Goal: Task Accomplishment & Management: Manage account settings

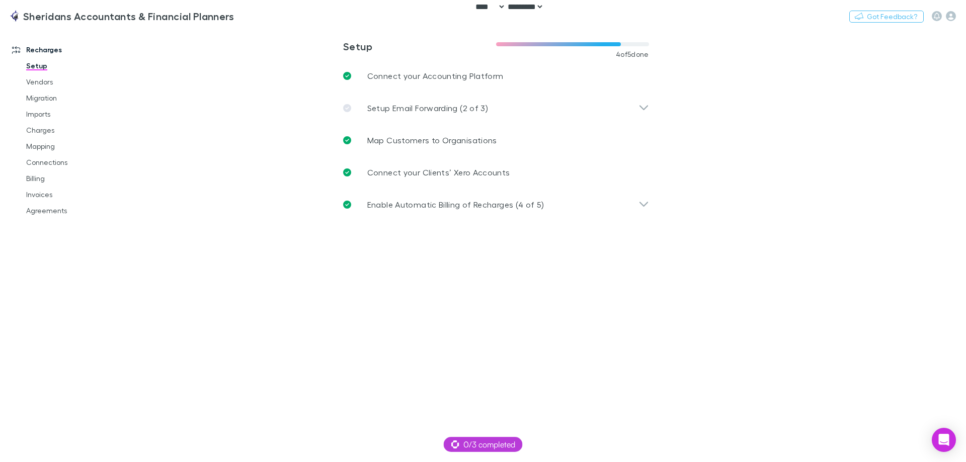
select select "****"
click at [271, 20] on button "Switch company" at bounding box center [277, 16] width 66 height 12
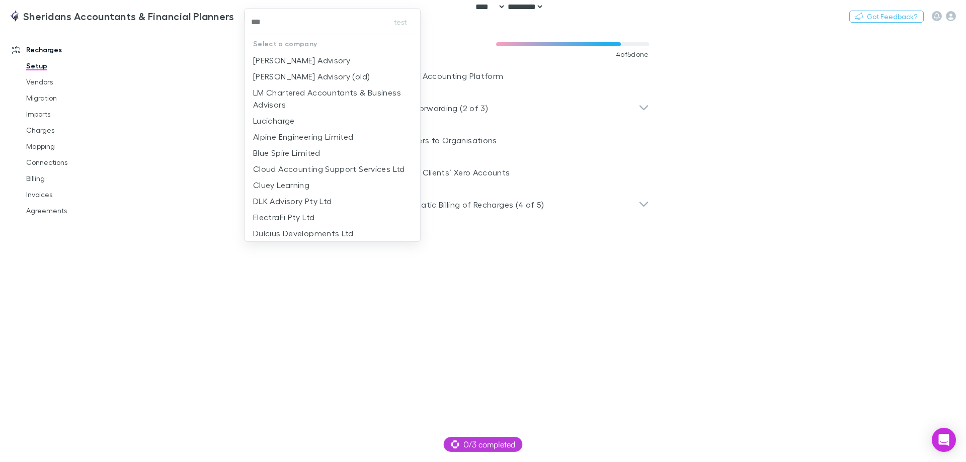
type input "****"
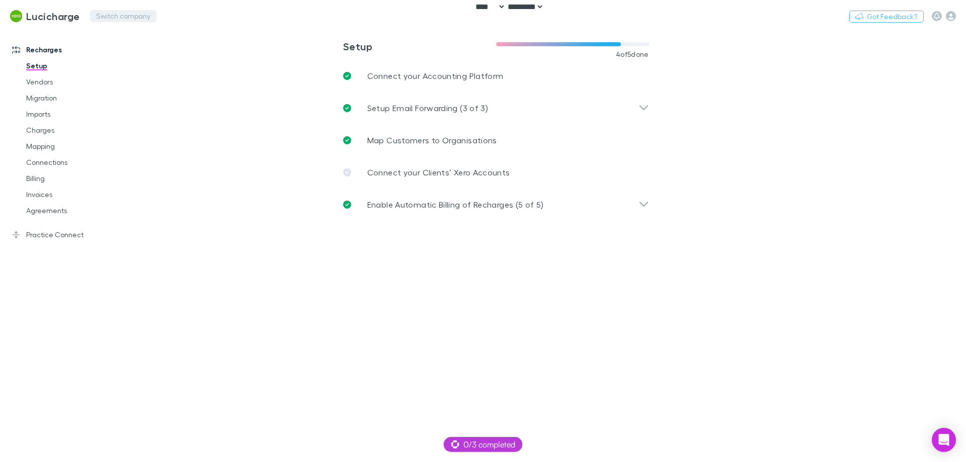
click at [107, 18] on button "Switch company" at bounding box center [123, 16] width 66 height 12
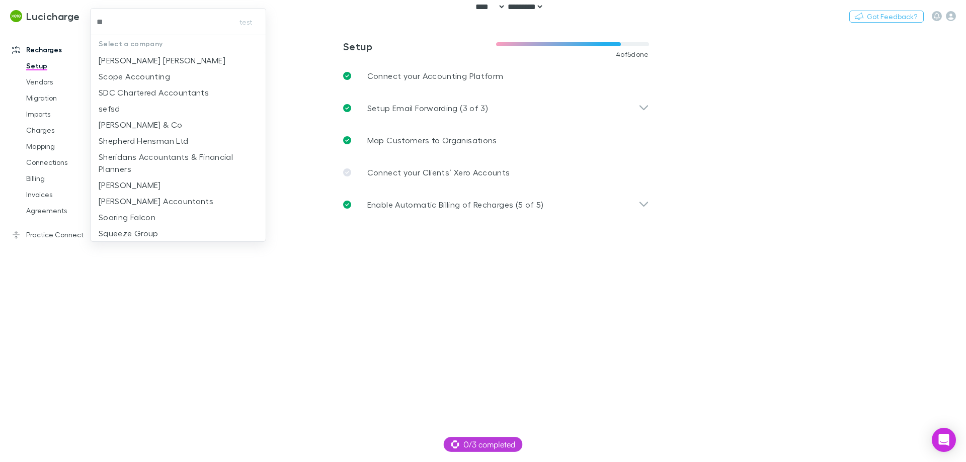
type input "***"
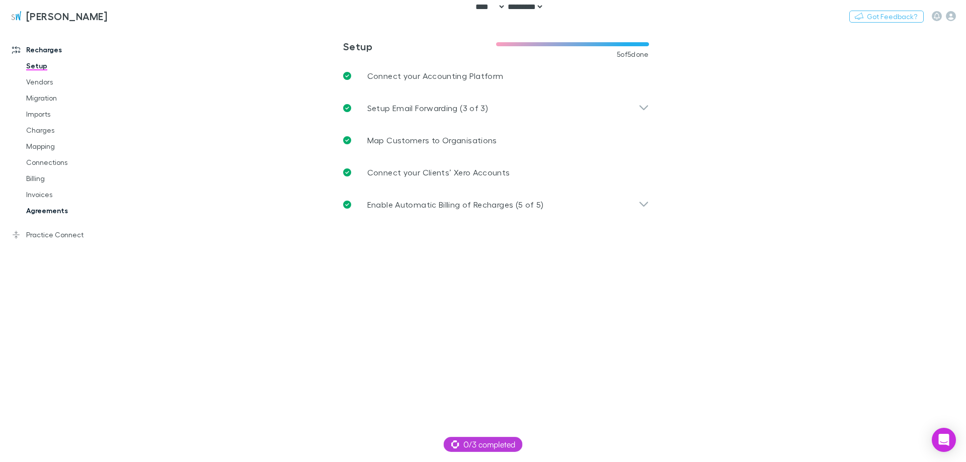
click at [41, 208] on link "Agreements" at bounding box center [76, 211] width 120 height 16
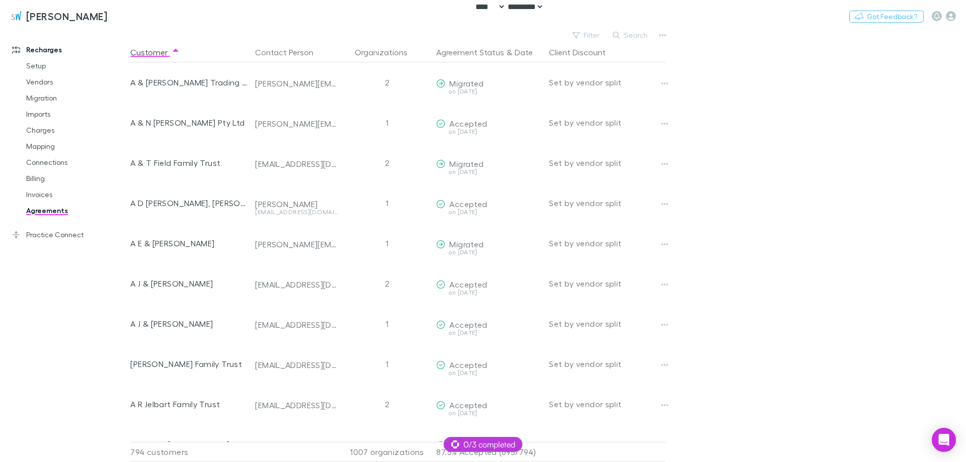
click at [17, 298] on div "Recharges Setup Vendors Migration Imports Charges Mapping Connections Billing I…" at bounding box center [69, 243] width 138 height 422
click at [726, 299] on main "Filter Search Customer Contact Person Organizations Agreement Status & Date Cli…" at bounding box center [548, 245] width 836 height 434
click at [591, 31] on button "Filter" at bounding box center [587, 35] width 38 height 12
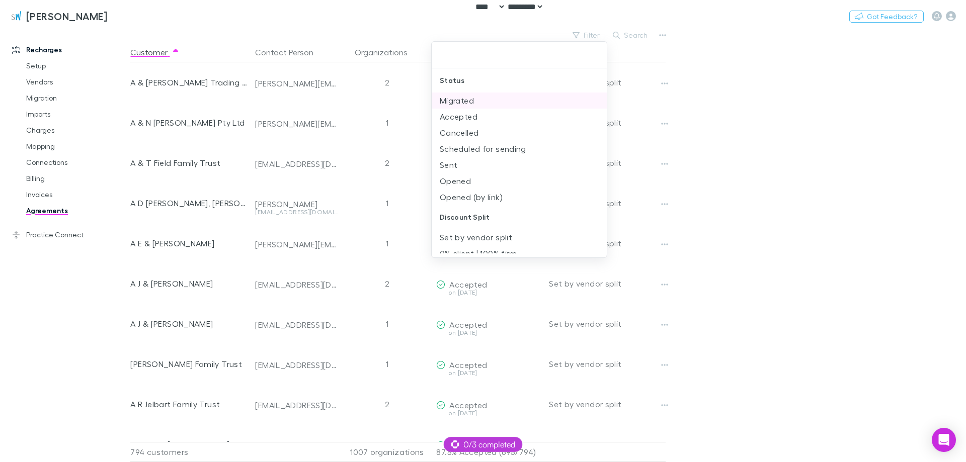
click at [450, 103] on li "Migrated" at bounding box center [519, 101] width 175 height 16
click at [451, 105] on li "Accepted" at bounding box center [519, 101] width 175 height 16
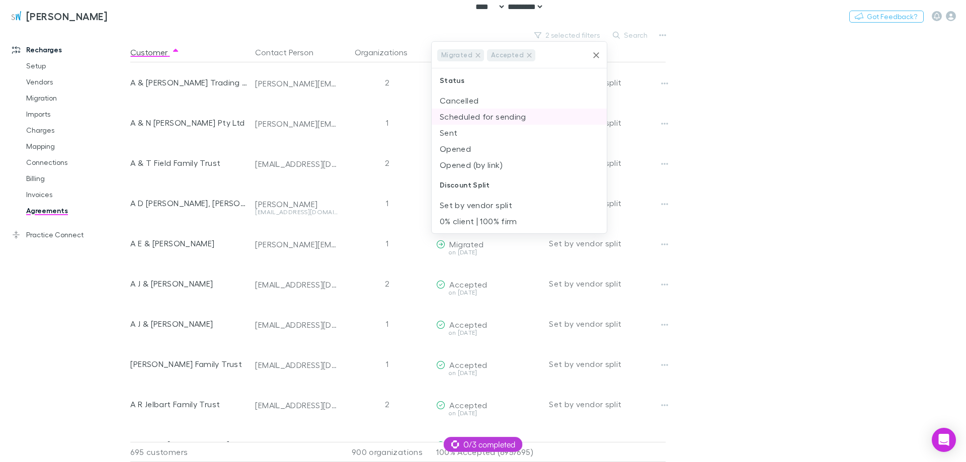
click at [453, 119] on li "Scheduled for sending" at bounding box center [519, 117] width 175 height 16
click at [451, 132] on li "Sent" at bounding box center [519, 132] width 175 height 16
click at [454, 132] on li "Opened" at bounding box center [519, 132] width 175 height 16
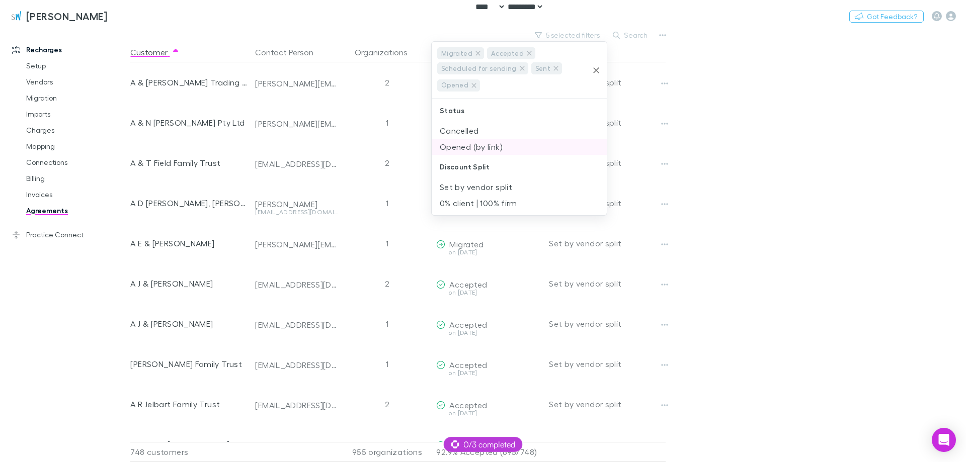
click at [453, 143] on li "Opened (by link)" at bounding box center [519, 147] width 175 height 16
drag, startPoint x: 768, startPoint y: 150, endPoint x: 780, endPoint y: 154, distance: 12.7
click at [768, 151] on div at bounding box center [483, 231] width 966 height 462
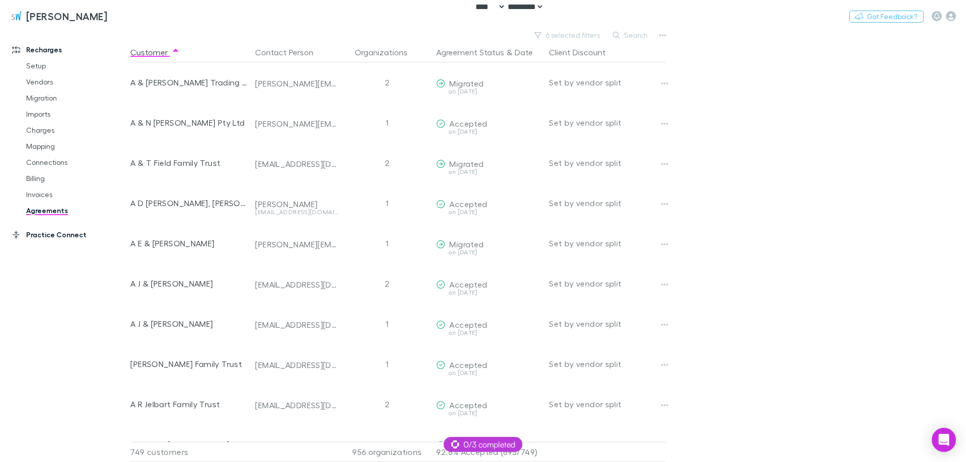
click at [57, 237] on link "Practice Connect" at bounding box center [69, 235] width 134 height 16
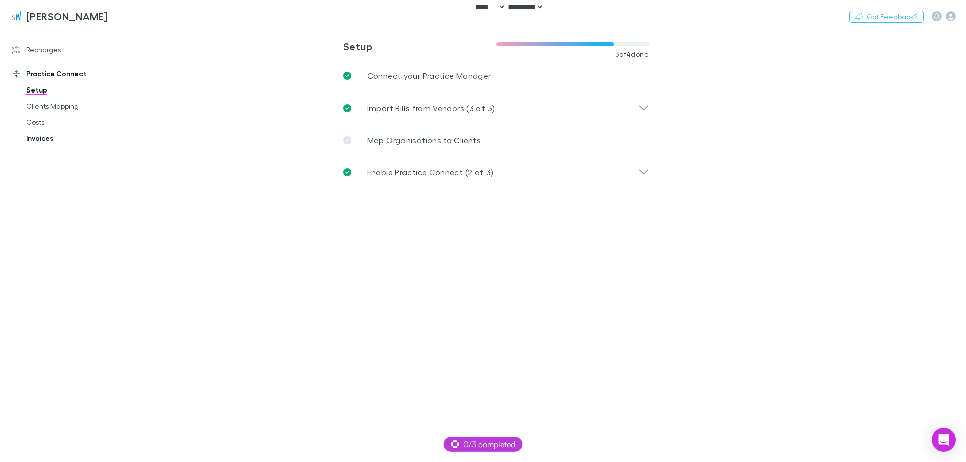
click at [36, 141] on link "Invoices" at bounding box center [76, 138] width 120 height 16
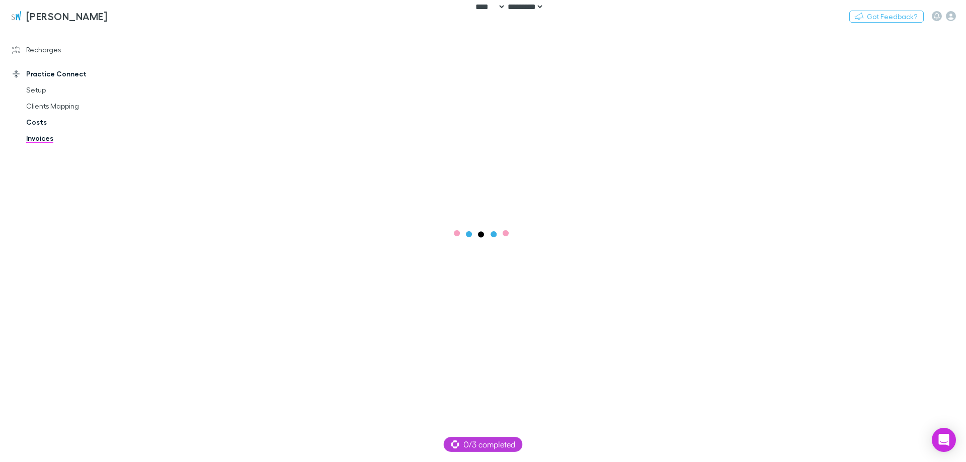
click at [41, 120] on link "Costs" at bounding box center [76, 122] width 120 height 16
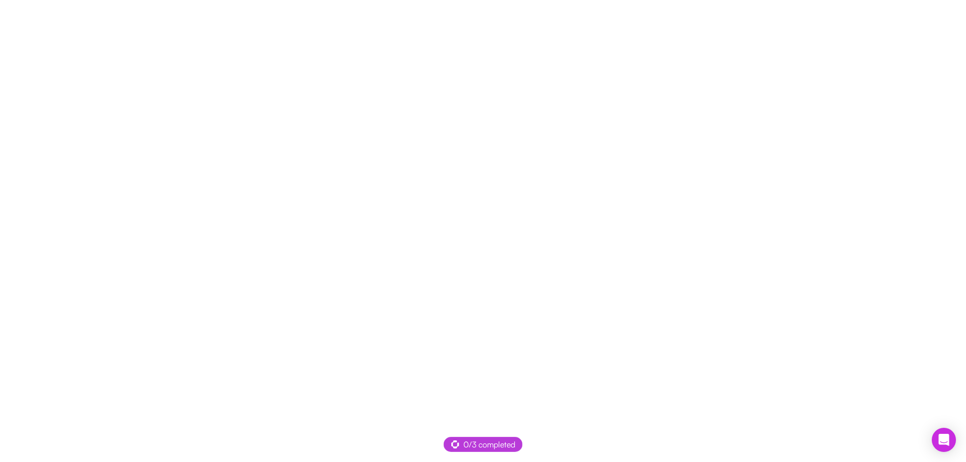
click at [466, 132] on div at bounding box center [483, 231] width 966 height 462
click at [410, 134] on div at bounding box center [483, 231] width 966 height 462
select select "****"
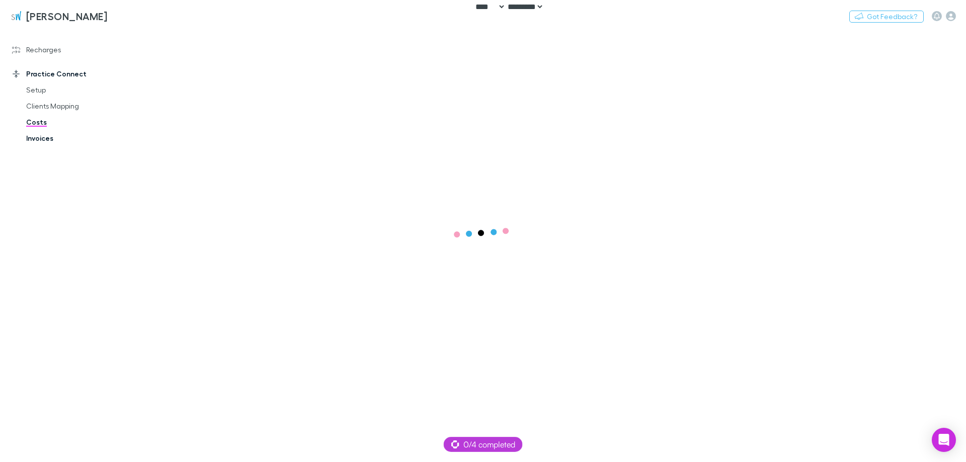
click at [34, 132] on link "Invoices" at bounding box center [76, 138] width 120 height 16
click at [62, 107] on link "Clients Mapping" at bounding box center [76, 106] width 120 height 16
click at [297, 48] on link "All" at bounding box center [298, 41] width 10 height 16
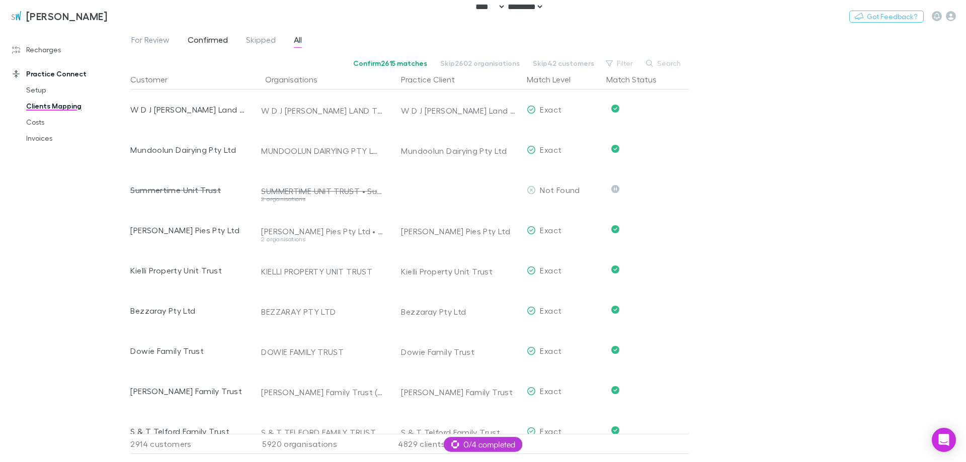
click at [214, 40] on span "Confirmed" at bounding box center [208, 41] width 40 height 13
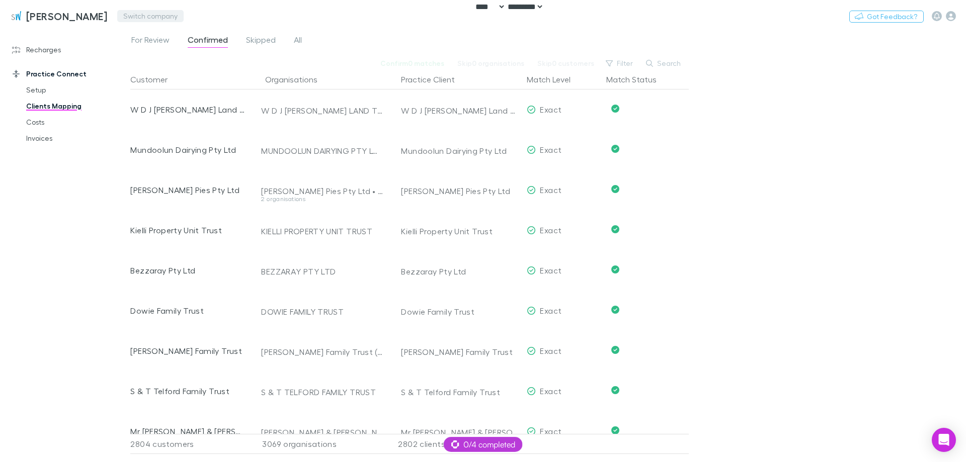
click at [130, 19] on button "Switch company" at bounding box center [150, 16] width 66 height 12
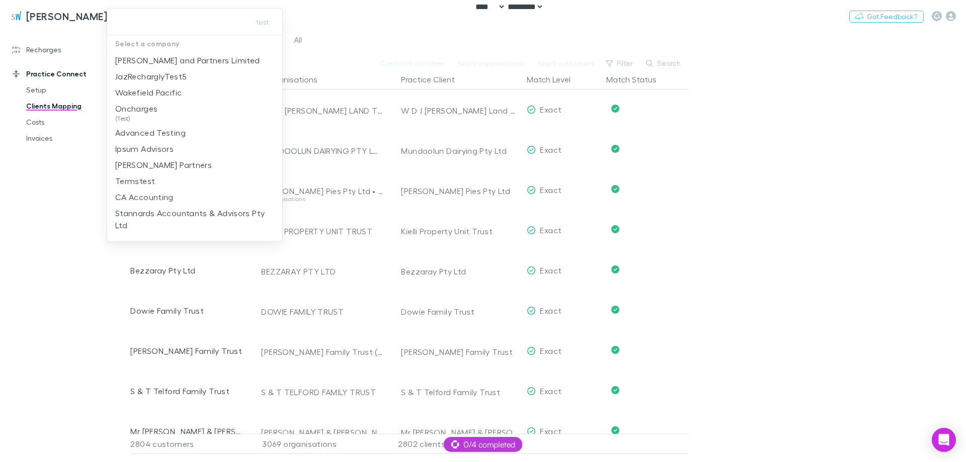
type input "*********"
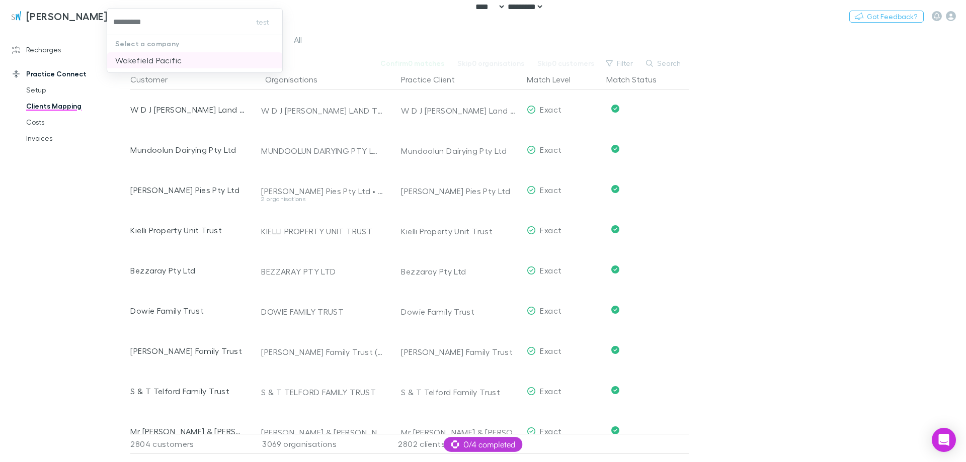
click at [137, 55] on p "Wakefield Pacific" at bounding box center [148, 60] width 66 height 12
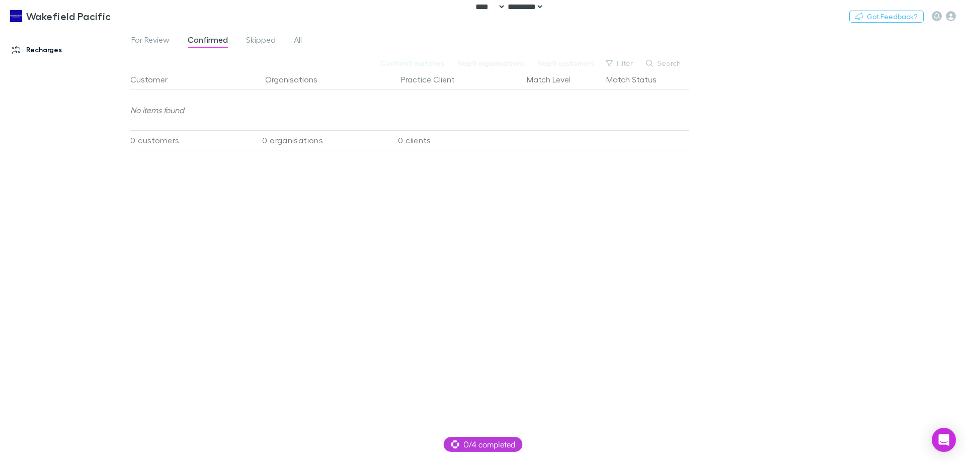
click at [16, 46] on icon at bounding box center [16, 50] width 8 height 8
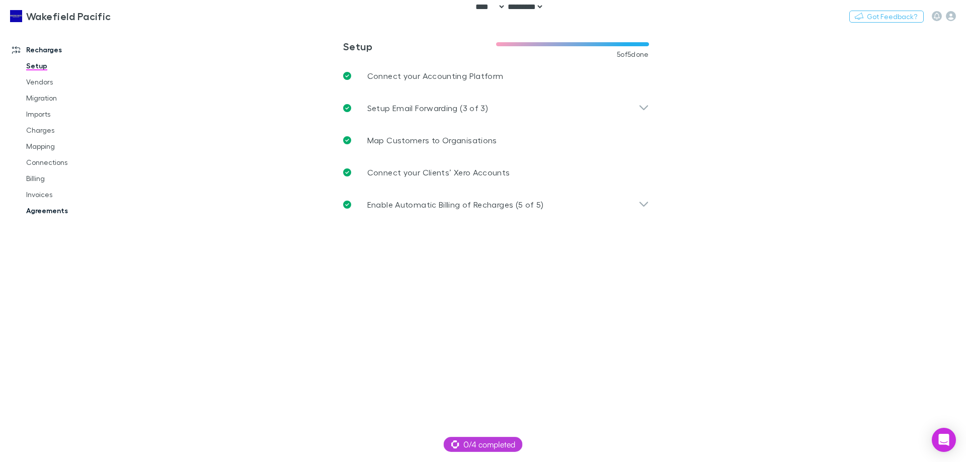
click at [47, 204] on link "Agreements" at bounding box center [76, 211] width 120 height 16
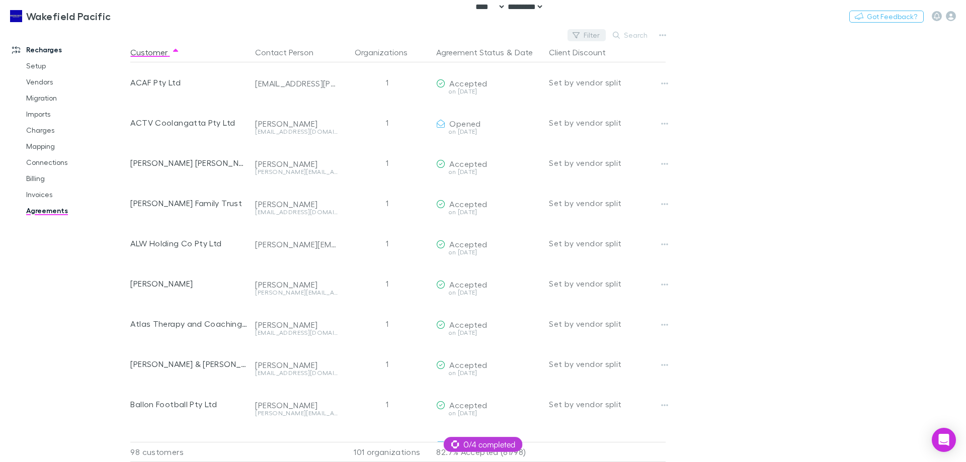
click at [592, 32] on button "Filter" at bounding box center [587, 35] width 38 height 12
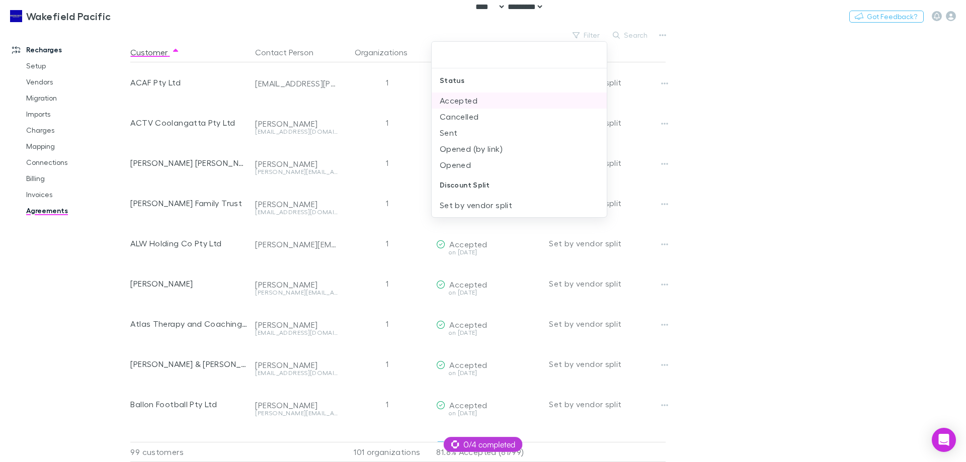
click at [465, 101] on li "Accepted" at bounding box center [519, 101] width 175 height 16
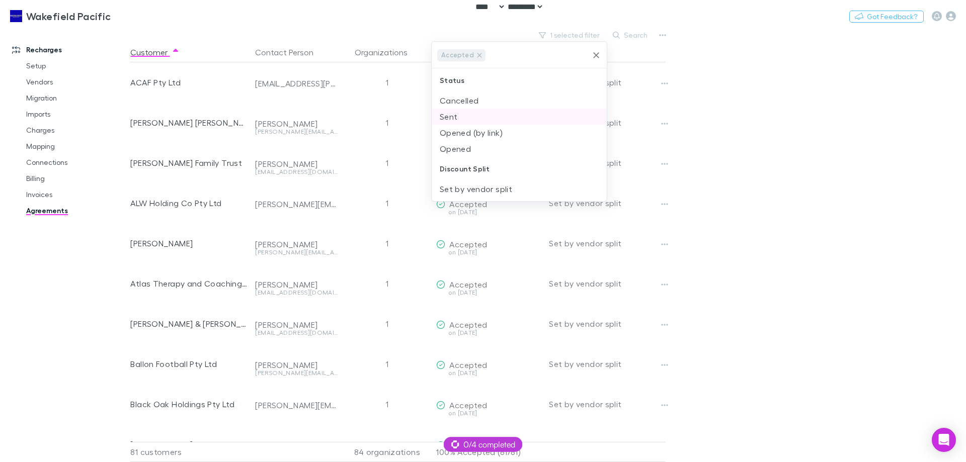
click at [463, 117] on li "Sent" at bounding box center [519, 117] width 175 height 16
click at [467, 120] on li "Opened (by link)" at bounding box center [519, 117] width 175 height 16
click at [464, 125] on li "Opened" at bounding box center [519, 132] width 175 height 16
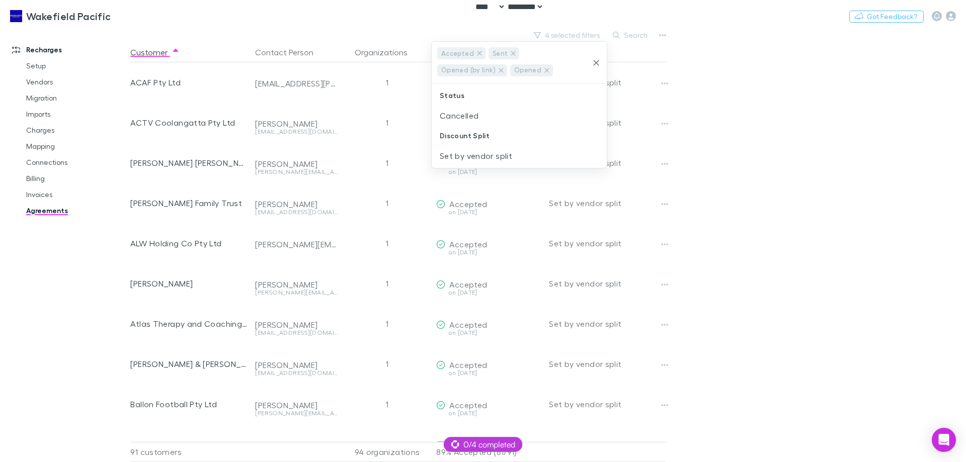
click at [775, 141] on div at bounding box center [483, 231] width 966 height 462
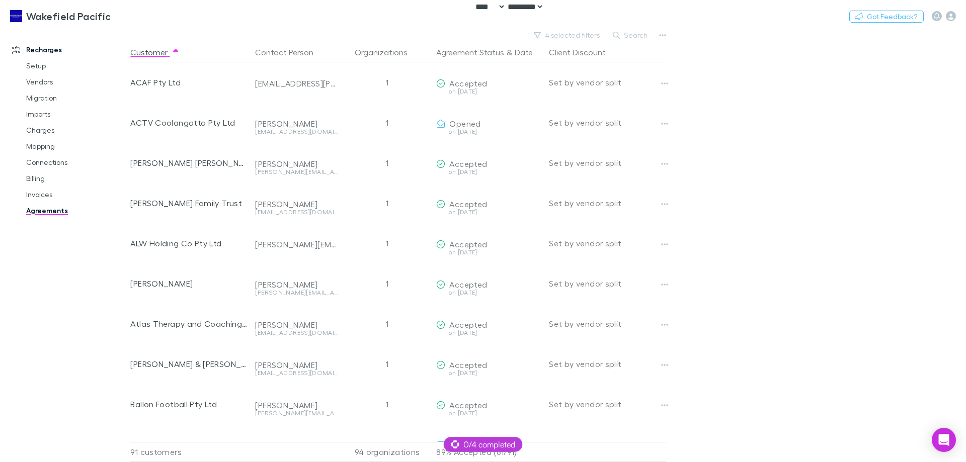
click at [764, 132] on main "4 selected filters Search Customer Contact Person Organizations Agreement Statu…" at bounding box center [548, 245] width 836 height 434
click at [806, 170] on main "4 selected filters Search Customer Contact Person Organizations Agreement Statu…" at bounding box center [548, 245] width 836 height 434
drag, startPoint x: 389, startPoint y: 47, endPoint x: 403, endPoint y: 30, distance: 21.8
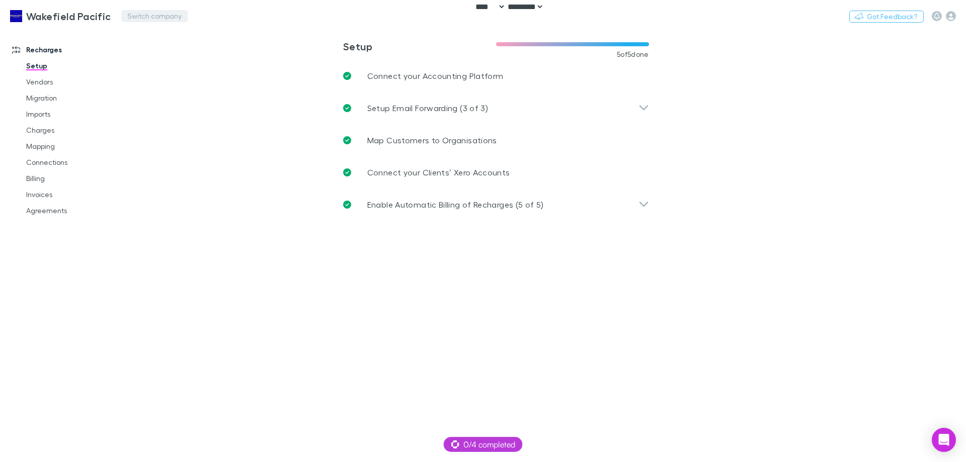
click at [138, 13] on button "Switch company" at bounding box center [154, 16] width 66 height 12
type input "******"
click at [162, 60] on p "Tax Matters" at bounding box center [151, 60] width 47 height 12
click at [953, 16] on icon "button" at bounding box center [951, 16] width 10 height 10
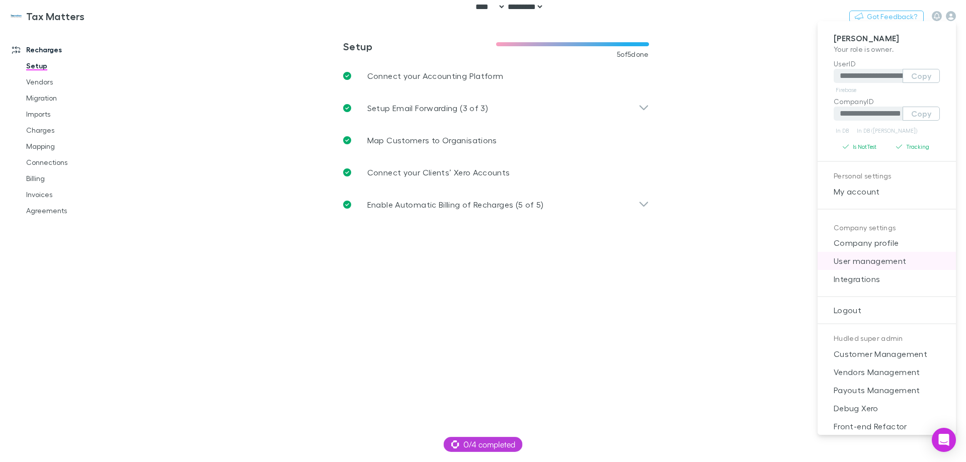
click at [904, 263] on span "User management" at bounding box center [887, 261] width 122 height 12
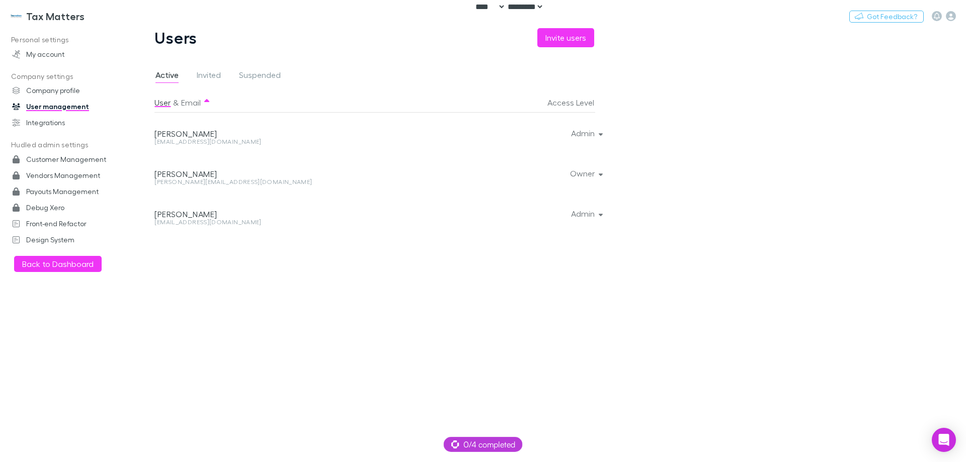
click at [189, 220] on div "[EMAIL_ADDRESS][DOMAIN_NAME]" at bounding box center [293, 222] width 278 height 6
click at [489, 222] on div "Admin" at bounding box center [516, 213] width 158 height 40
click at [116, 17] on button "Switch company" at bounding box center [128, 16] width 66 height 12
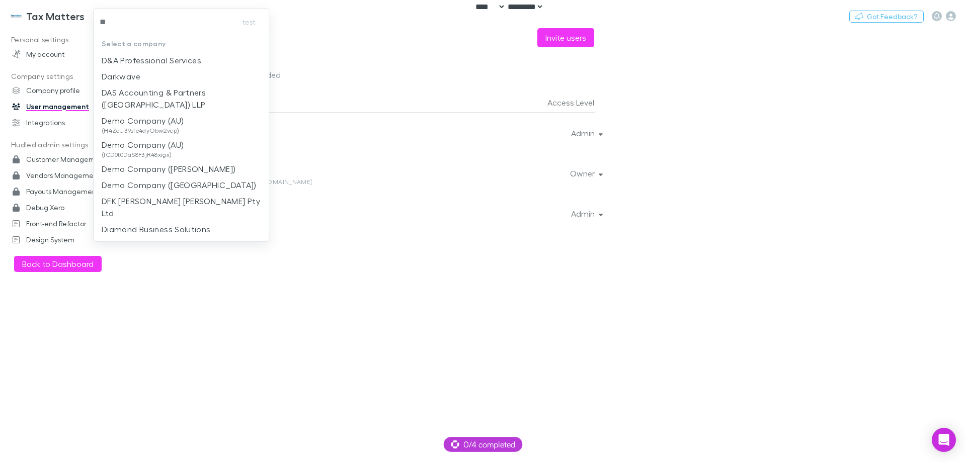
type input "***"
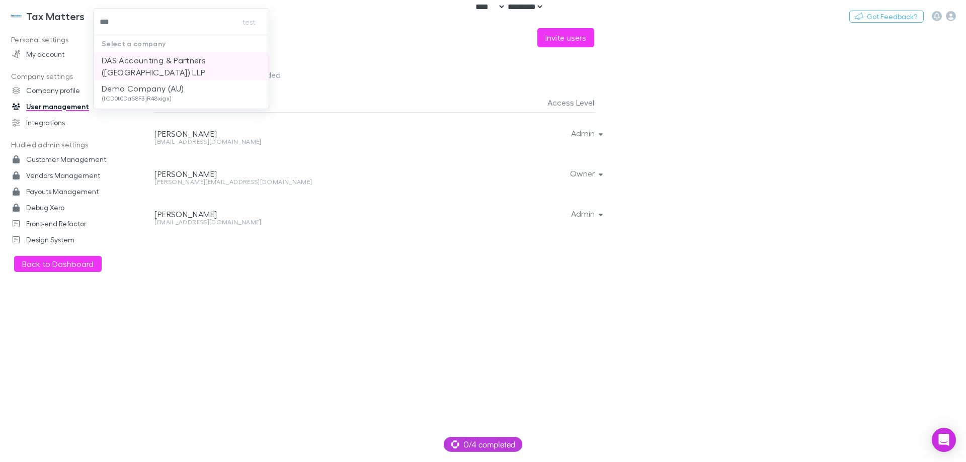
click at [145, 64] on p "DAS Accounting & Partners ([GEOGRAPHIC_DATA]) LLP" at bounding box center [181, 66] width 159 height 24
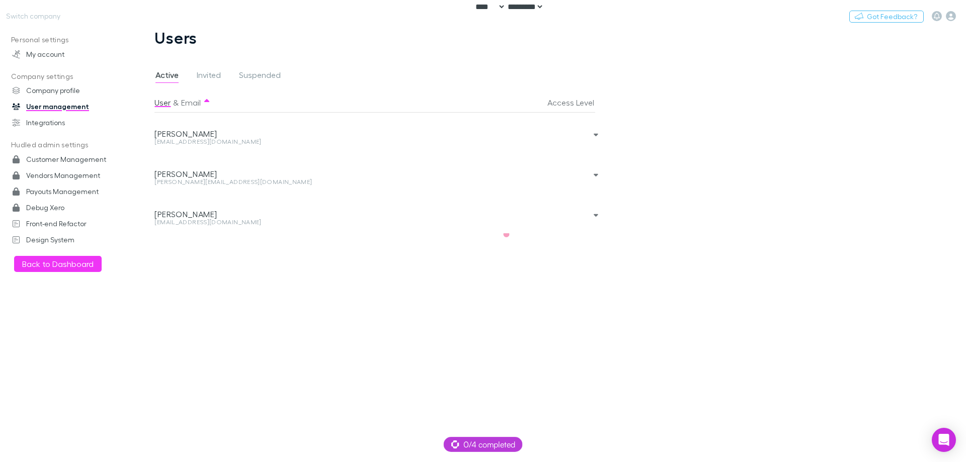
click at [52, 7] on div "Switch company Nothing Got Feedback?" at bounding box center [483, 16] width 966 height 32
click at [47, 21] on button "Switch company" at bounding box center [33, 16] width 66 height 12
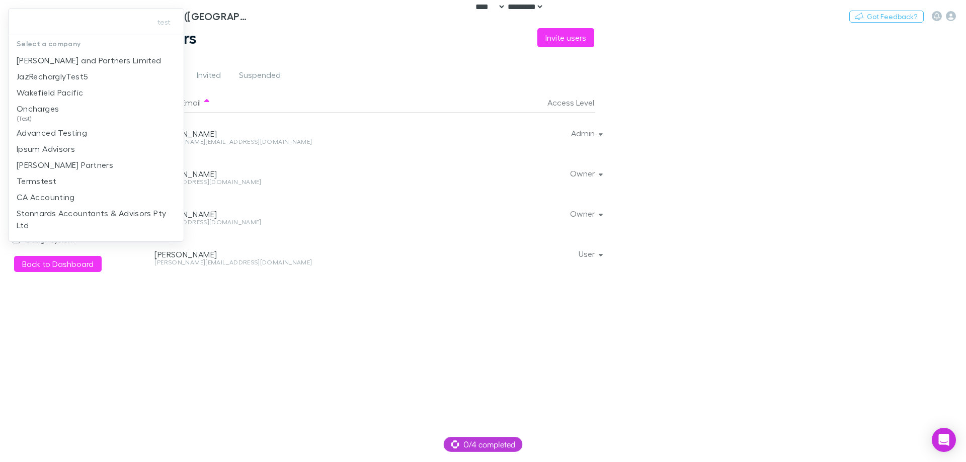
click at [299, 45] on div at bounding box center [483, 231] width 966 height 462
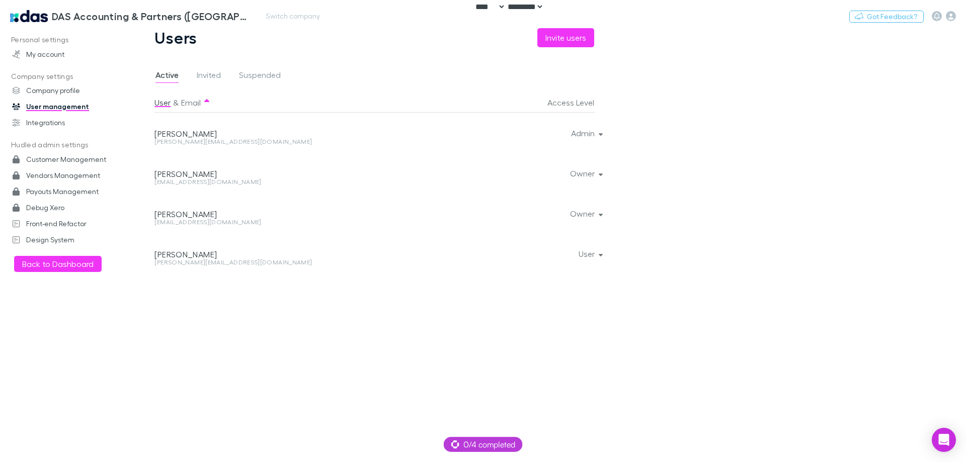
click at [28, 7] on link "DAS Accounting & Partners ([GEOGRAPHIC_DATA]) LLP" at bounding box center [130, 16] width 252 height 24
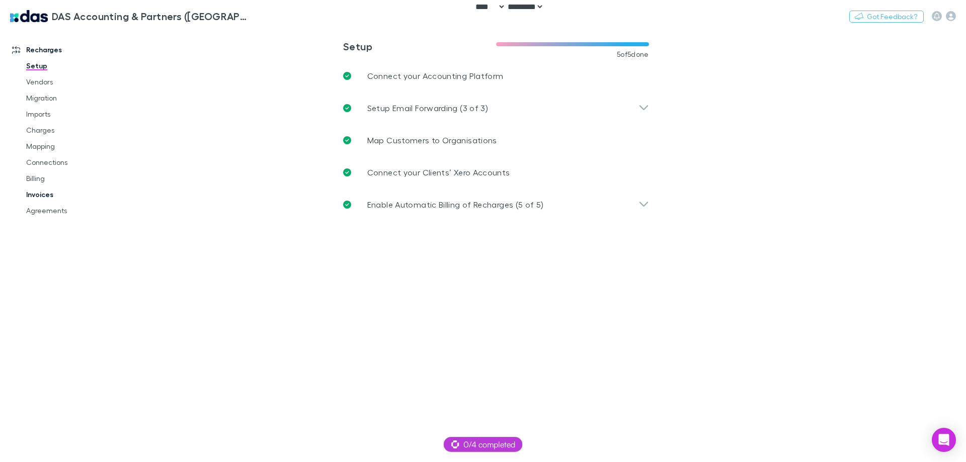
click at [42, 188] on link "Invoices" at bounding box center [76, 195] width 120 height 16
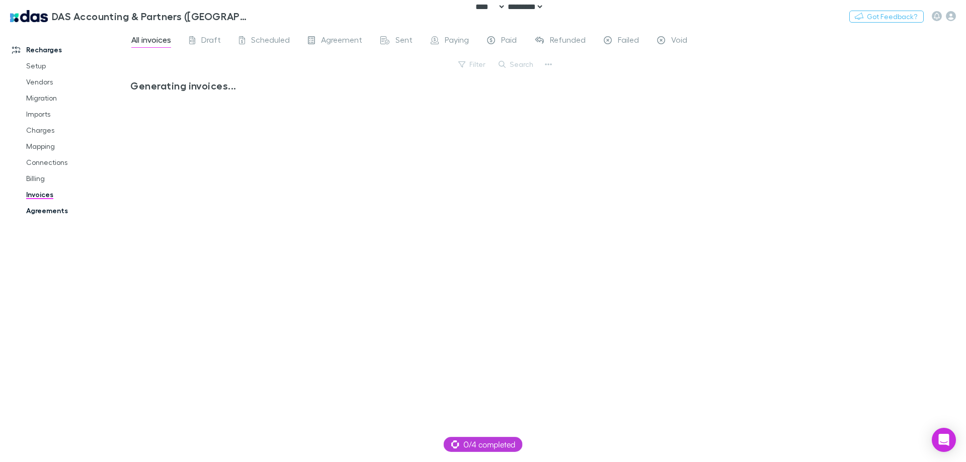
click at [69, 209] on link "Agreements" at bounding box center [76, 211] width 120 height 16
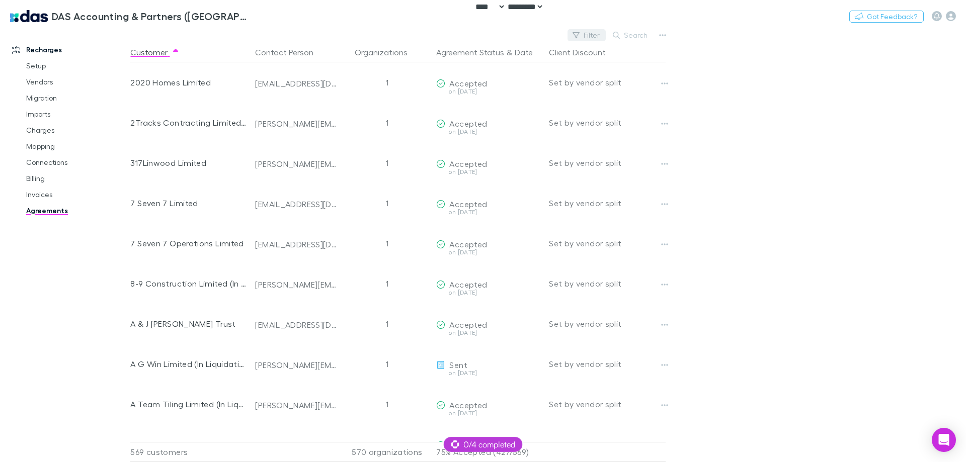
click at [586, 31] on button "Filter" at bounding box center [587, 35] width 38 height 12
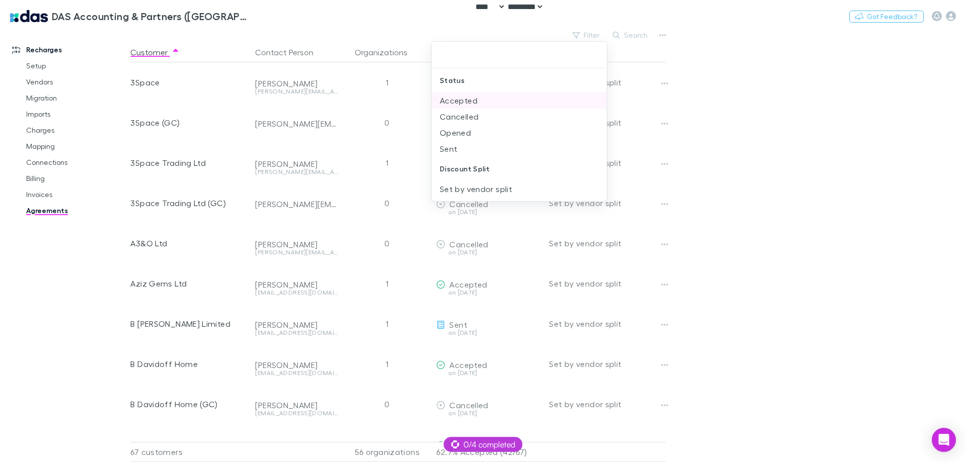
click at [487, 104] on li "Accepted" at bounding box center [519, 101] width 175 height 16
click at [480, 109] on li "Opened" at bounding box center [519, 117] width 175 height 16
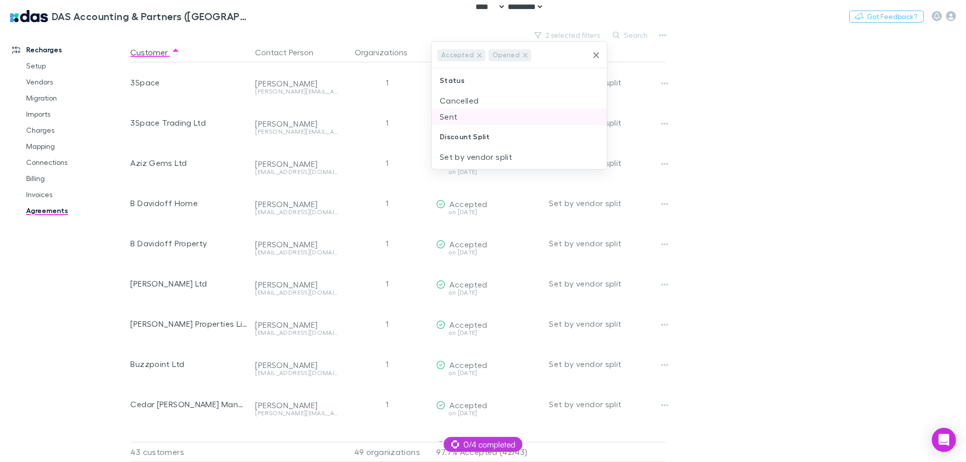
click at [474, 118] on li "Sent" at bounding box center [519, 117] width 175 height 16
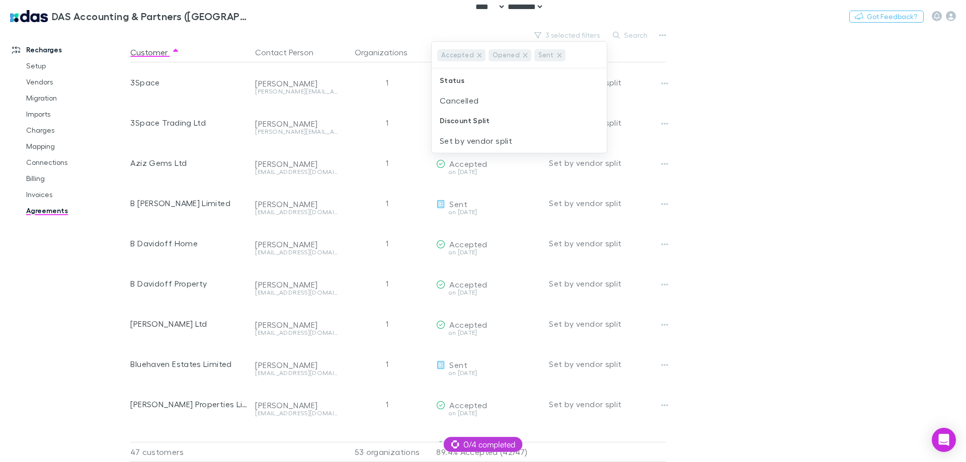
click at [769, 140] on div at bounding box center [483, 231] width 966 height 462
click at [267, 16] on button "Switch company" at bounding box center [293, 16] width 66 height 12
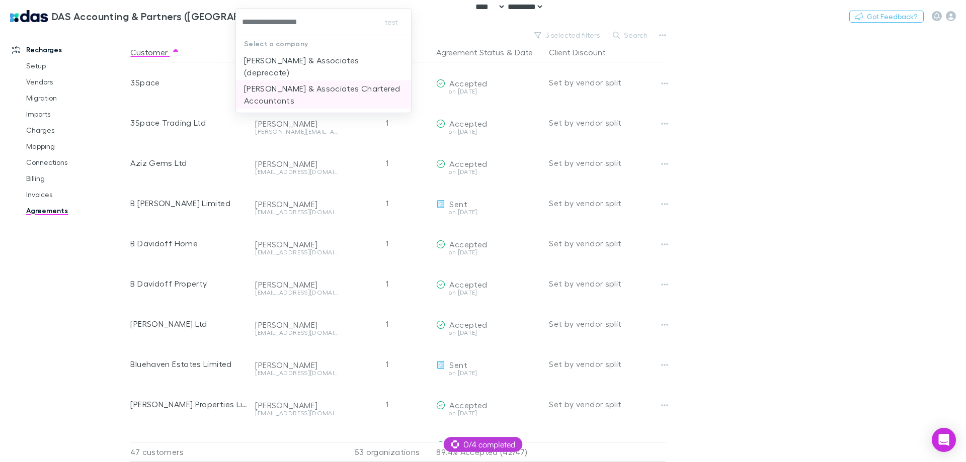
click at [285, 83] on p "[PERSON_NAME] & Associates Chartered Accountants" at bounding box center [323, 95] width 159 height 24
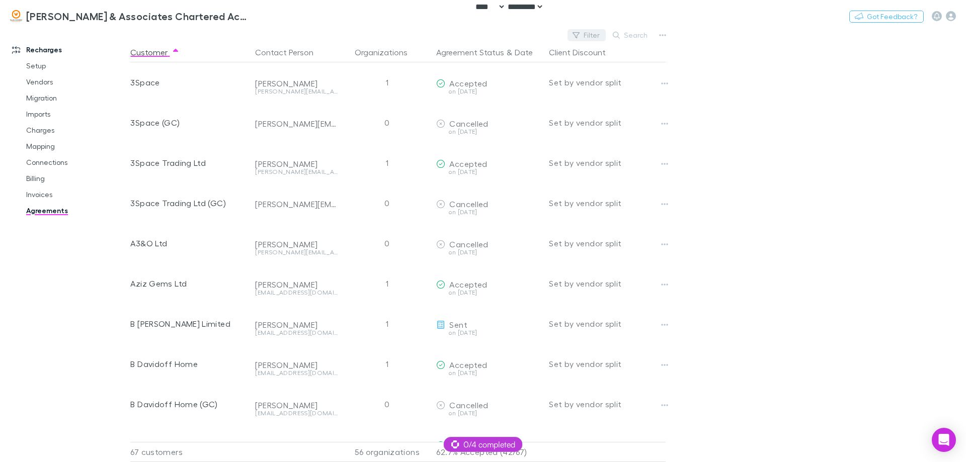
click at [588, 36] on button "Filter" at bounding box center [587, 35] width 38 height 12
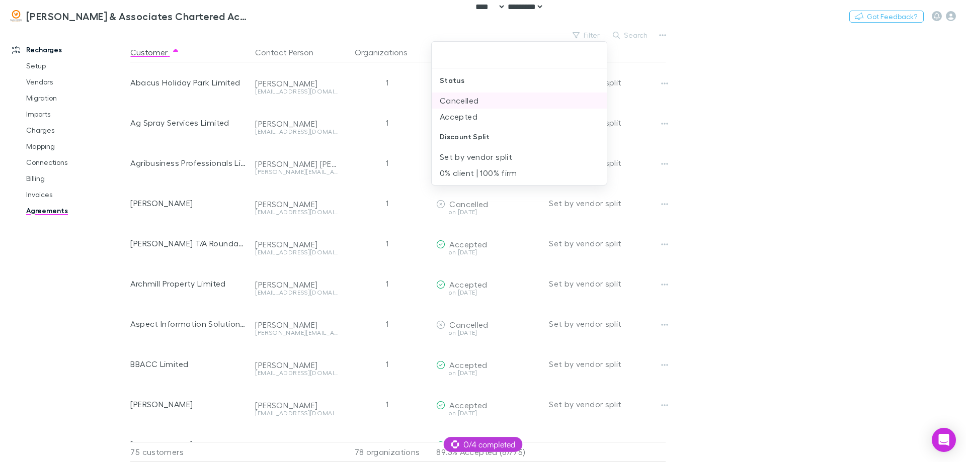
click at [491, 102] on li "Cancelled" at bounding box center [519, 101] width 175 height 16
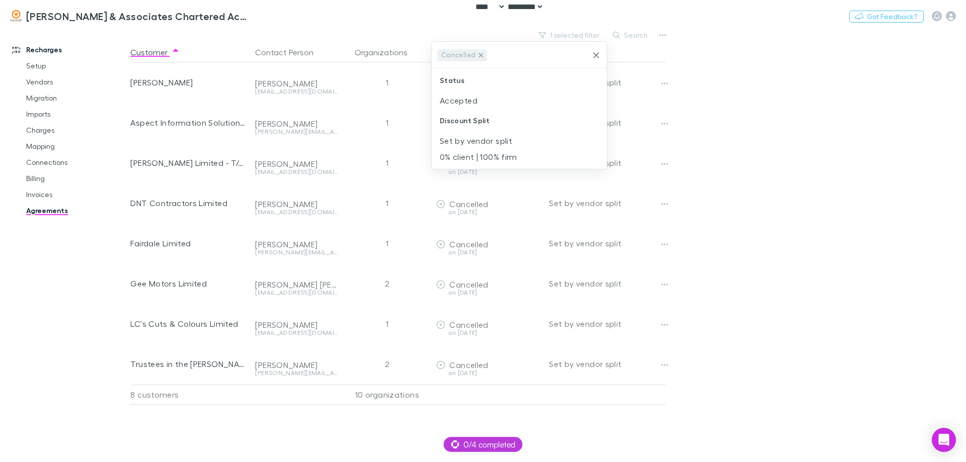
click at [479, 56] on icon at bounding box center [481, 55] width 5 height 5
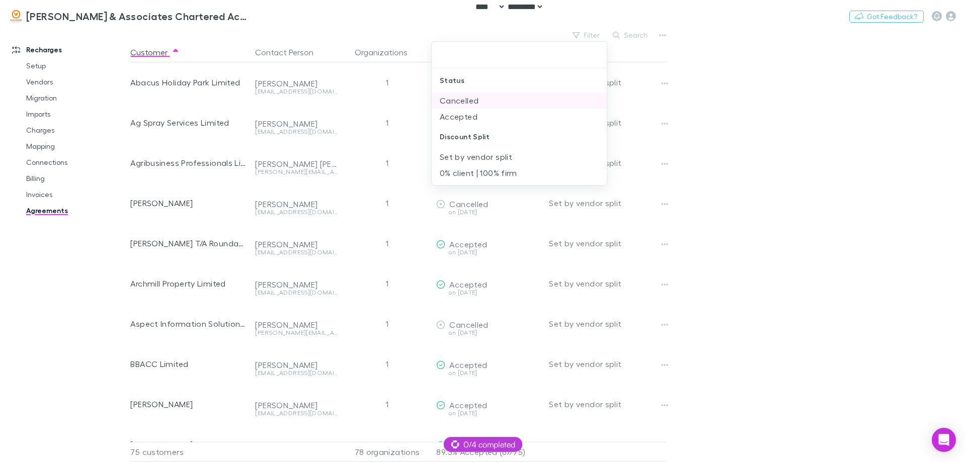
click at [474, 101] on li "Cancelled" at bounding box center [519, 101] width 175 height 16
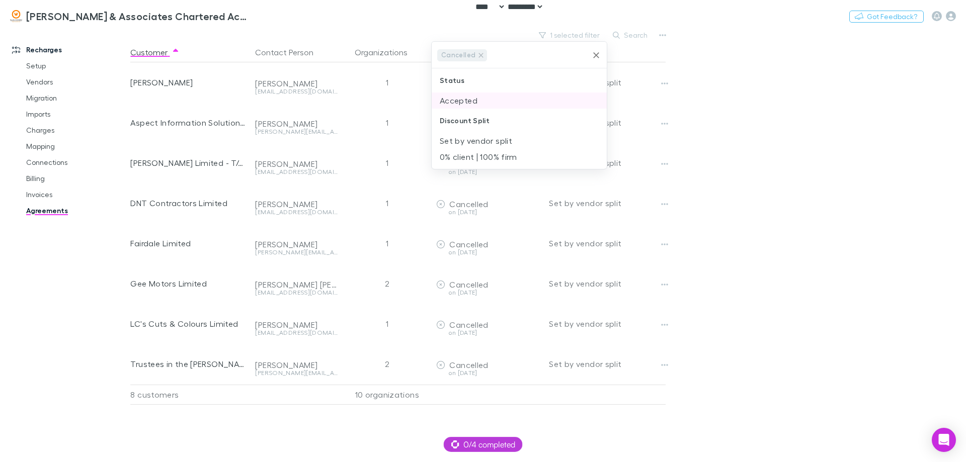
click at [474, 102] on li "Accepted" at bounding box center [519, 101] width 175 height 16
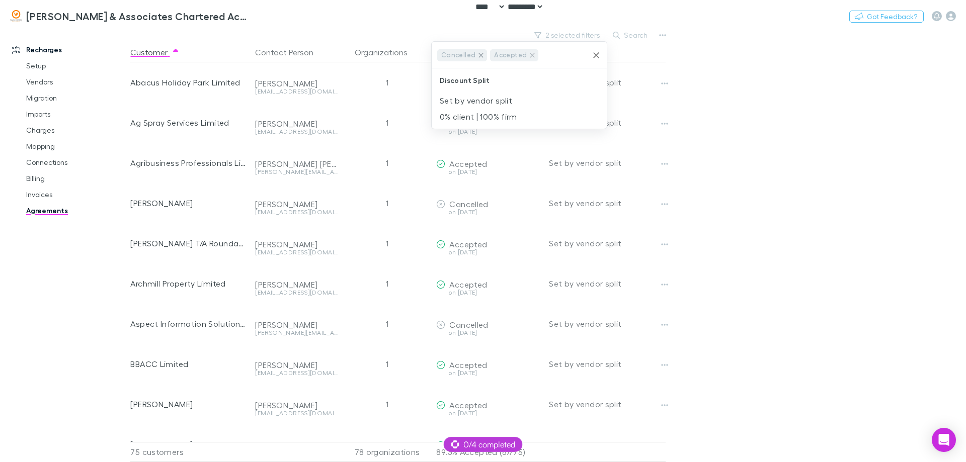
click at [479, 55] on icon at bounding box center [481, 55] width 5 height 5
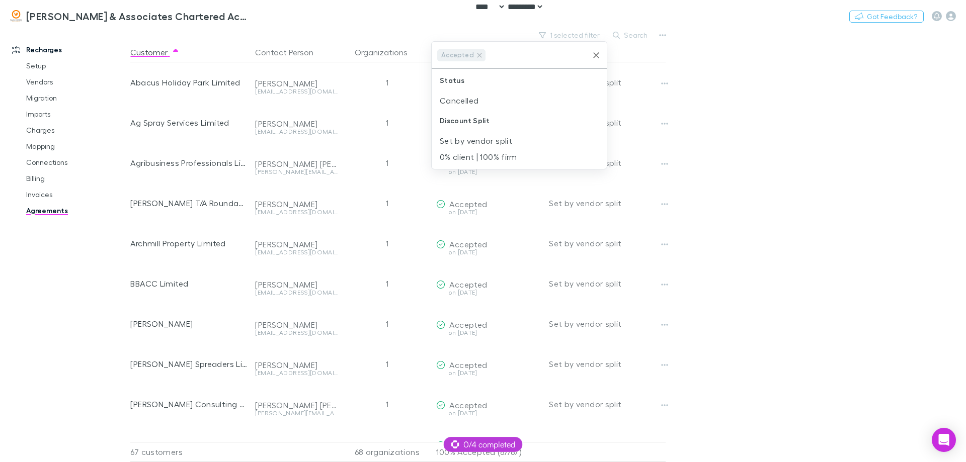
click at [816, 121] on div at bounding box center [483, 231] width 966 height 462
drag, startPoint x: 787, startPoint y: 142, endPoint x: 775, endPoint y: 143, distance: 11.6
click at [786, 142] on main "1 selected filter Search Customer Contact Person Organizations Agreement Status…" at bounding box center [548, 245] width 836 height 434
click at [759, 190] on main "1 selected filter Search Customer Contact Person Organizations Agreement Status…" at bounding box center [548, 245] width 836 height 434
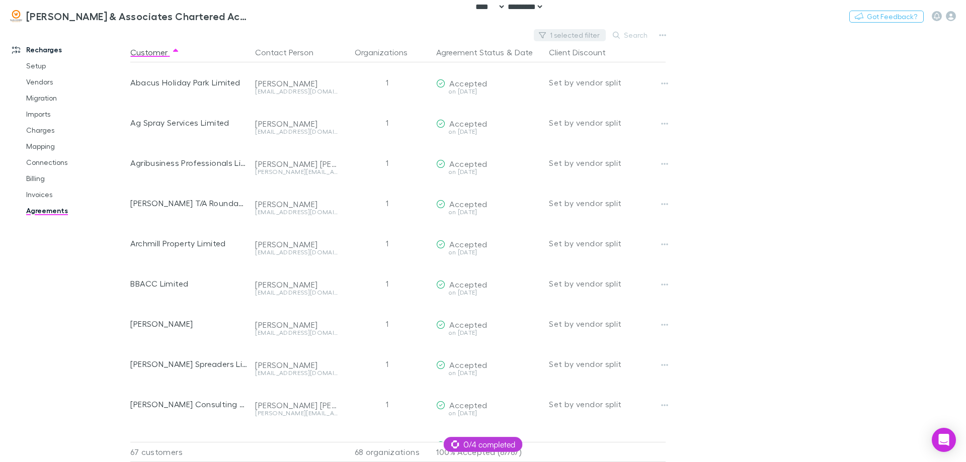
click at [595, 34] on button "1 selected filter" at bounding box center [570, 35] width 72 height 12
drag, startPoint x: 769, startPoint y: 108, endPoint x: 698, endPoint y: 86, distance: 74.6
click at [764, 105] on div at bounding box center [483, 231] width 966 height 462
click at [260, 15] on button "Switch company" at bounding box center [293, 16] width 66 height 12
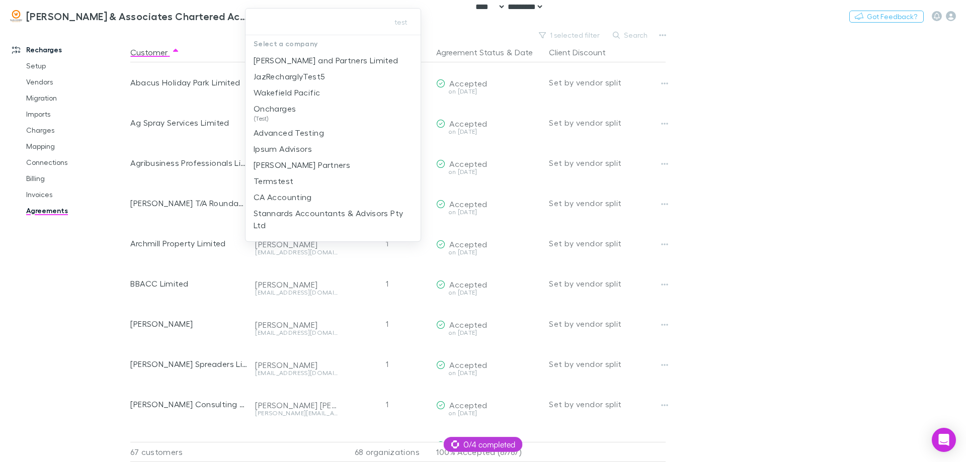
type input "**********"
click at [330, 24] on input "text" at bounding box center [315, 22] width 131 height 19
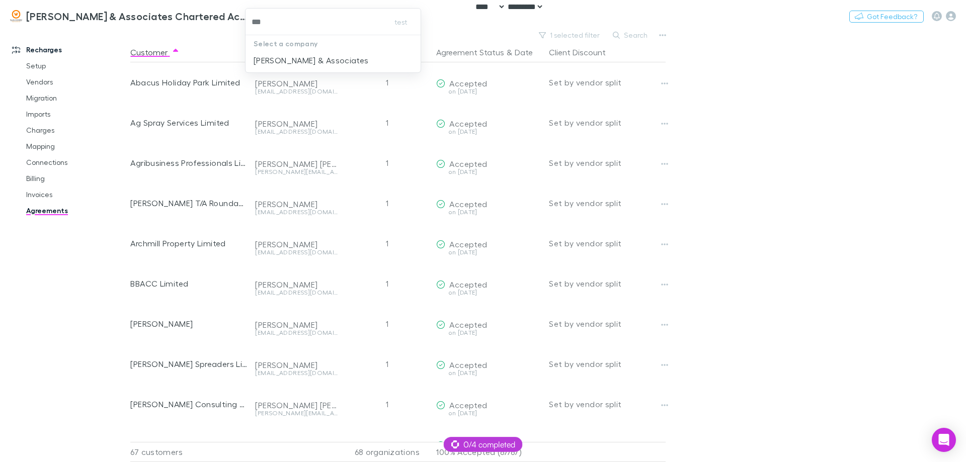
type input "****"
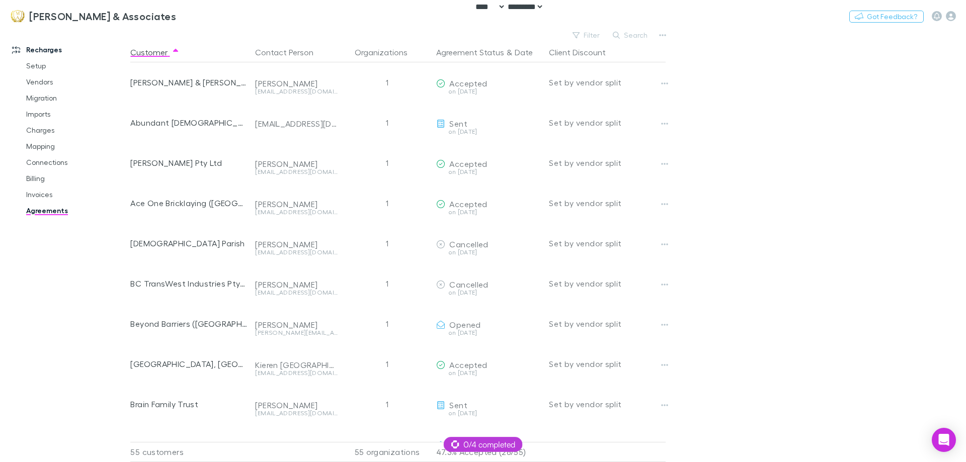
drag, startPoint x: 759, startPoint y: 163, endPoint x: 692, endPoint y: 115, distance: 81.5
click at [759, 163] on main "Filter Search Customer Contact Person Organizations Agreement Status & Date Cli…" at bounding box center [548, 245] width 836 height 434
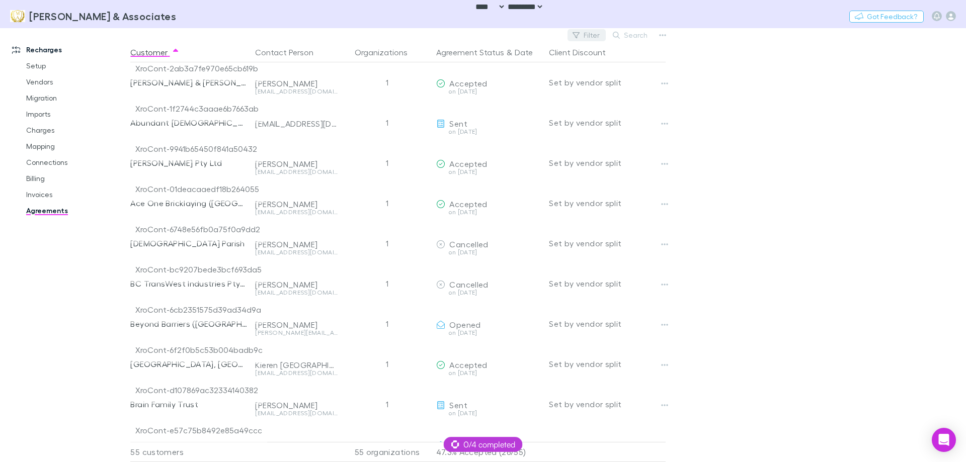
click at [587, 32] on button "Filter" at bounding box center [587, 35] width 38 height 12
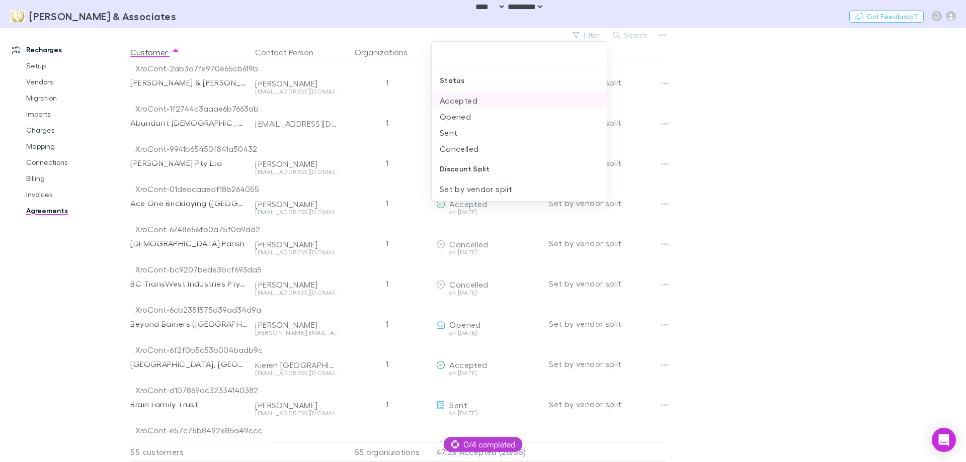
click at [491, 103] on li "Accepted" at bounding box center [519, 101] width 175 height 16
click at [491, 103] on li "Opened" at bounding box center [519, 101] width 175 height 16
drag, startPoint x: 489, startPoint y: 117, endPoint x: 489, endPoint y: 101, distance: 16.1
click at [489, 101] on ul "Sent Cancelled" at bounding box center [519, 109] width 175 height 32
drag, startPoint x: 489, startPoint y: 101, endPoint x: 660, endPoint y: 101, distance: 171.1
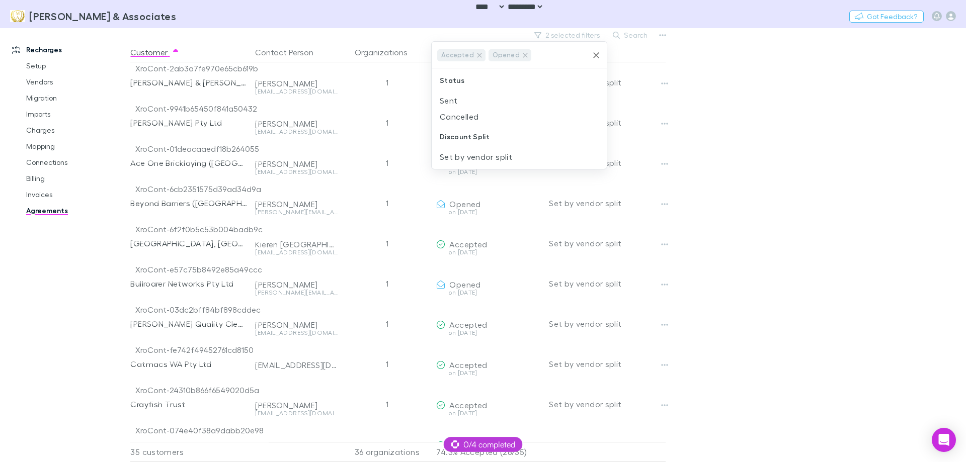
click at [490, 101] on li "Sent" at bounding box center [519, 101] width 175 height 16
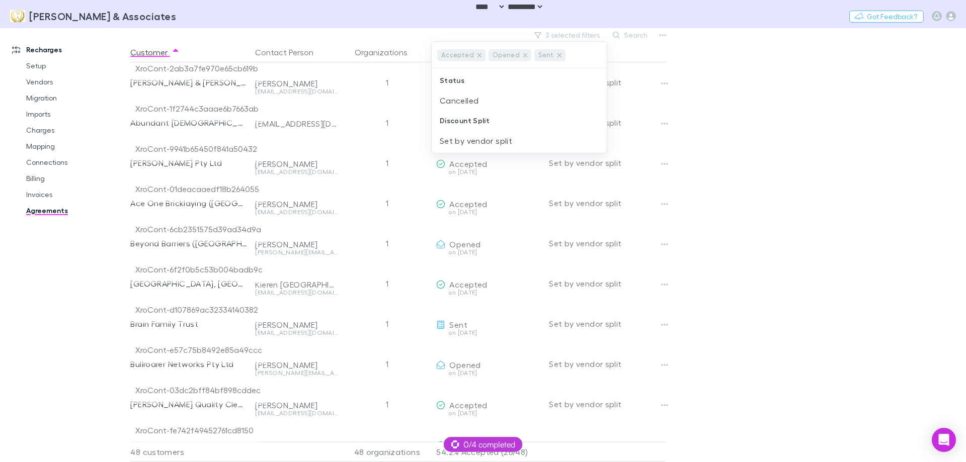
click at [701, 103] on div at bounding box center [483, 231] width 966 height 462
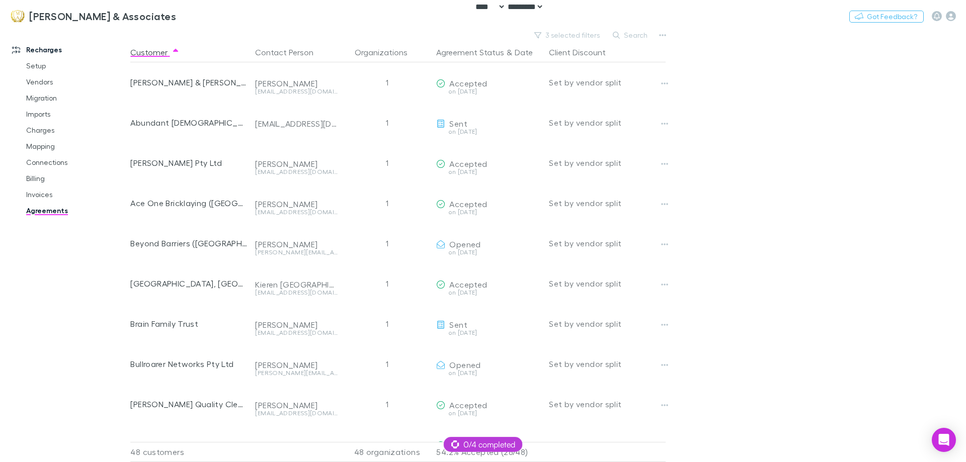
click at [752, 113] on main "3 selected filters Search Customer Contact Person Organizations Agreement Statu…" at bounding box center [548, 245] width 836 height 434
click at [186, 18] on button "Switch company" at bounding box center [219, 16] width 66 height 12
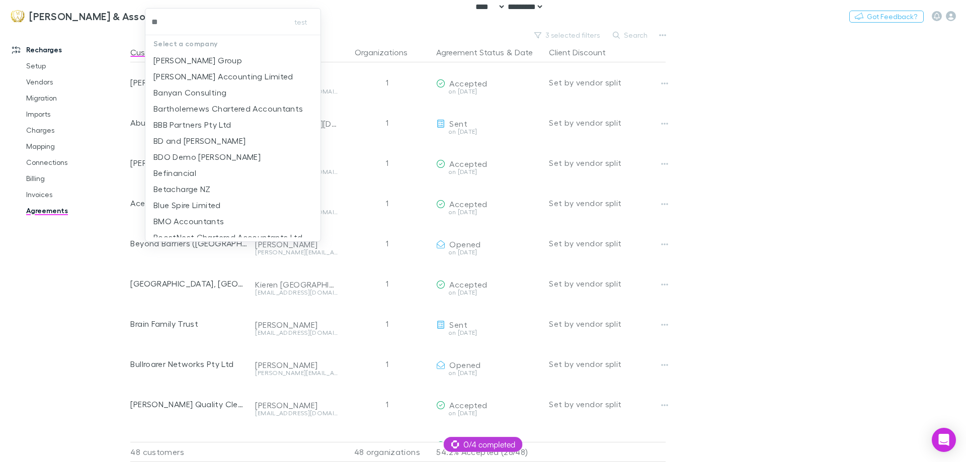
type input "***"
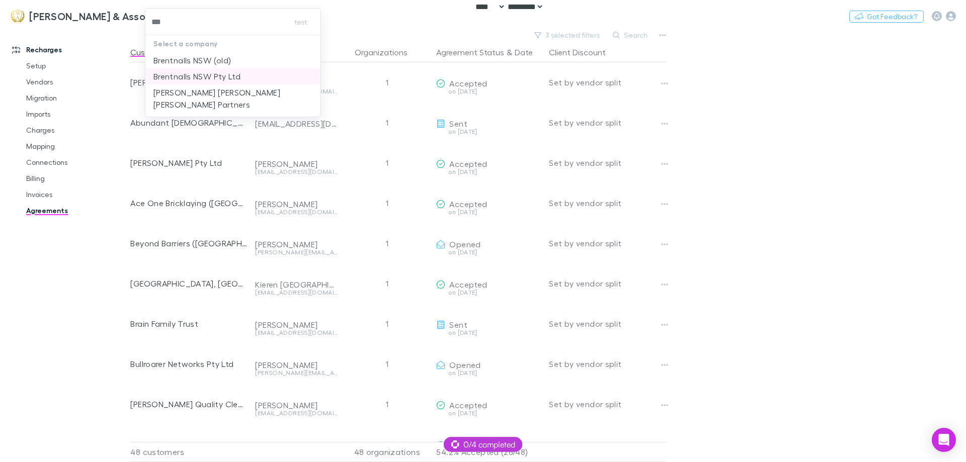
click at [212, 75] on p "Brentnalls NSW Pty Ltd" at bounding box center [196, 76] width 87 height 12
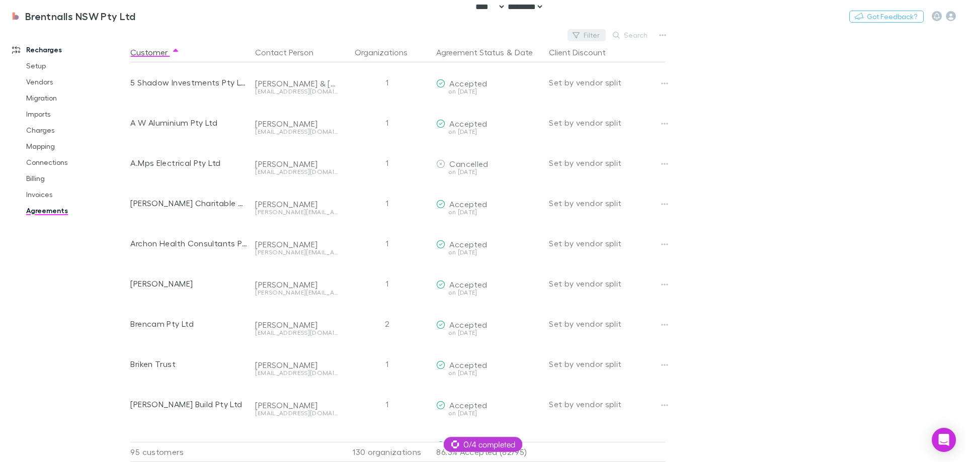
click at [580, 36] on icon "button" at bounding box center [576, 35] width 7 height 7
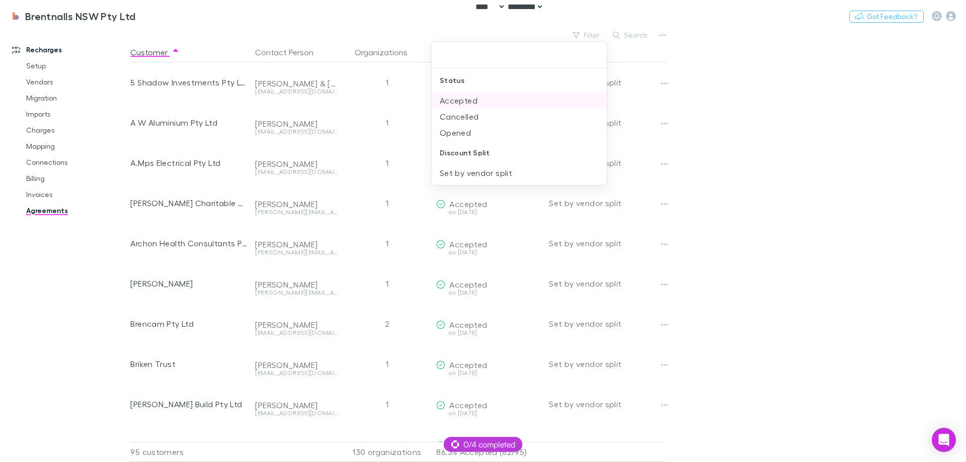
click at [489, 103] on li "Accepted" at bounding box center [519, 101] width 175 height 16
click at [474, 115] on li "Opened" at bounding box center [519, 117] width 175 height 16
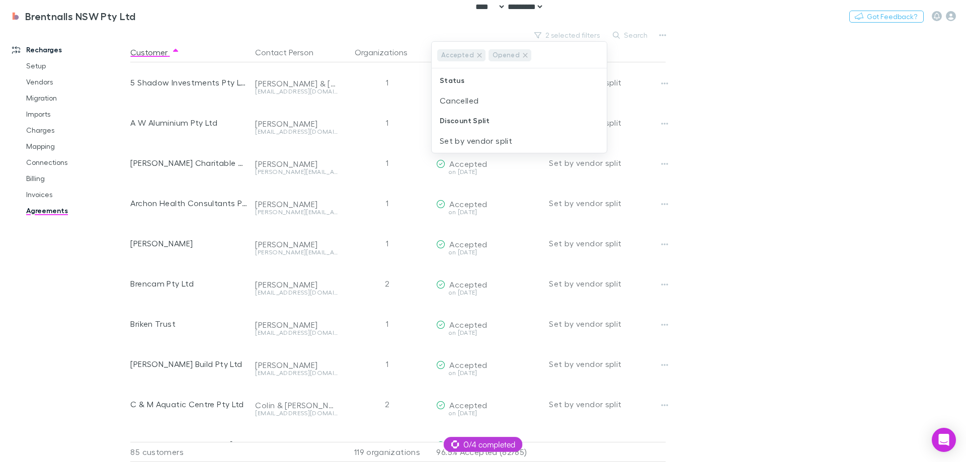
click at [740, 116] on div at bounding box center [483, 231] width 966 height 462
